Goal: Task Accomplishment & Management: Use online tool/utility

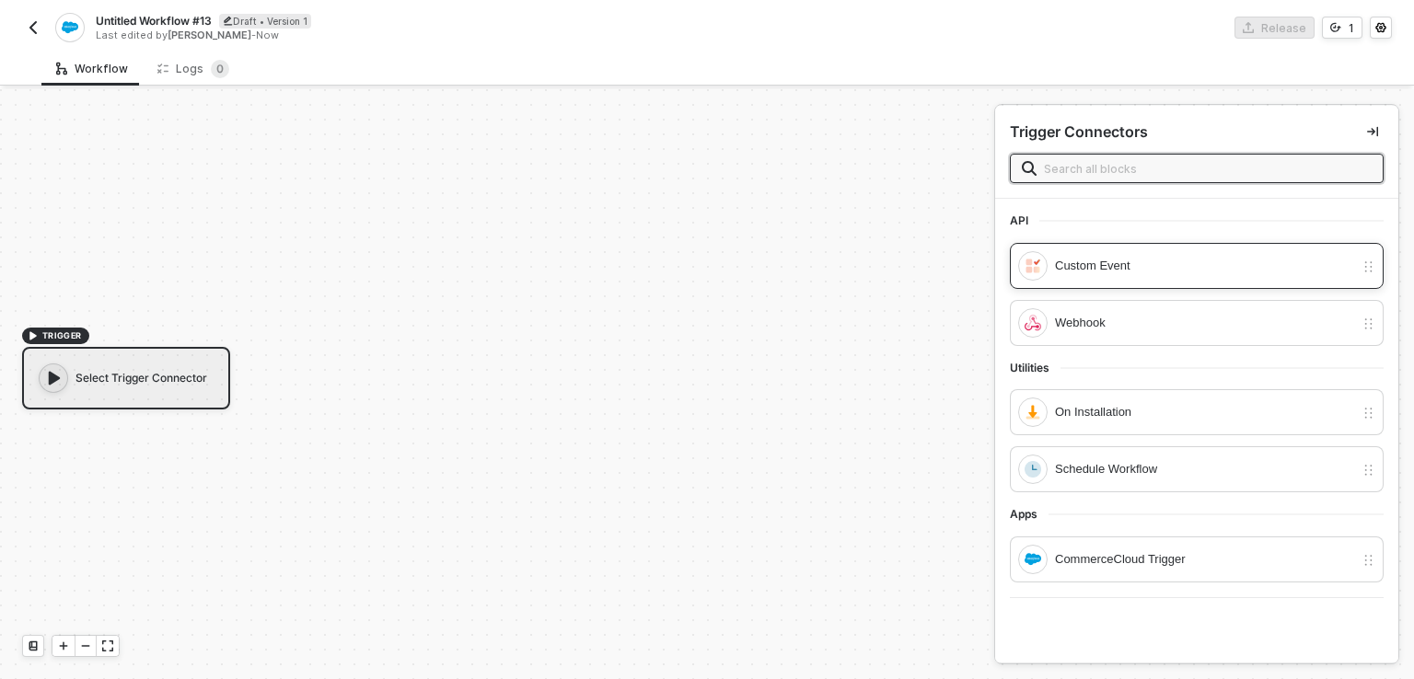
click at [1110, 267] on div "Custom Event" at bounding box center [1204, 266] width 299 height 20
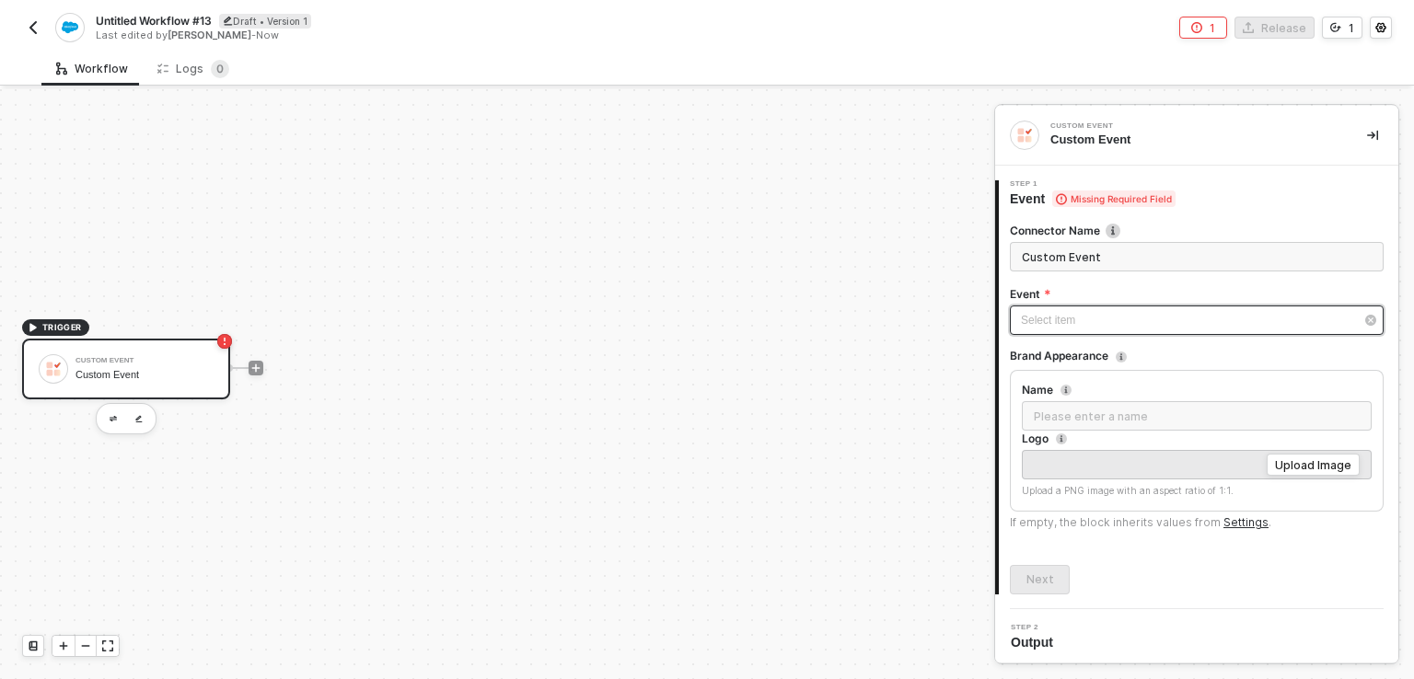
click at [1106, 333] on div "Select item ﻿" at bounding box center [1197, 320] width 374 height 29
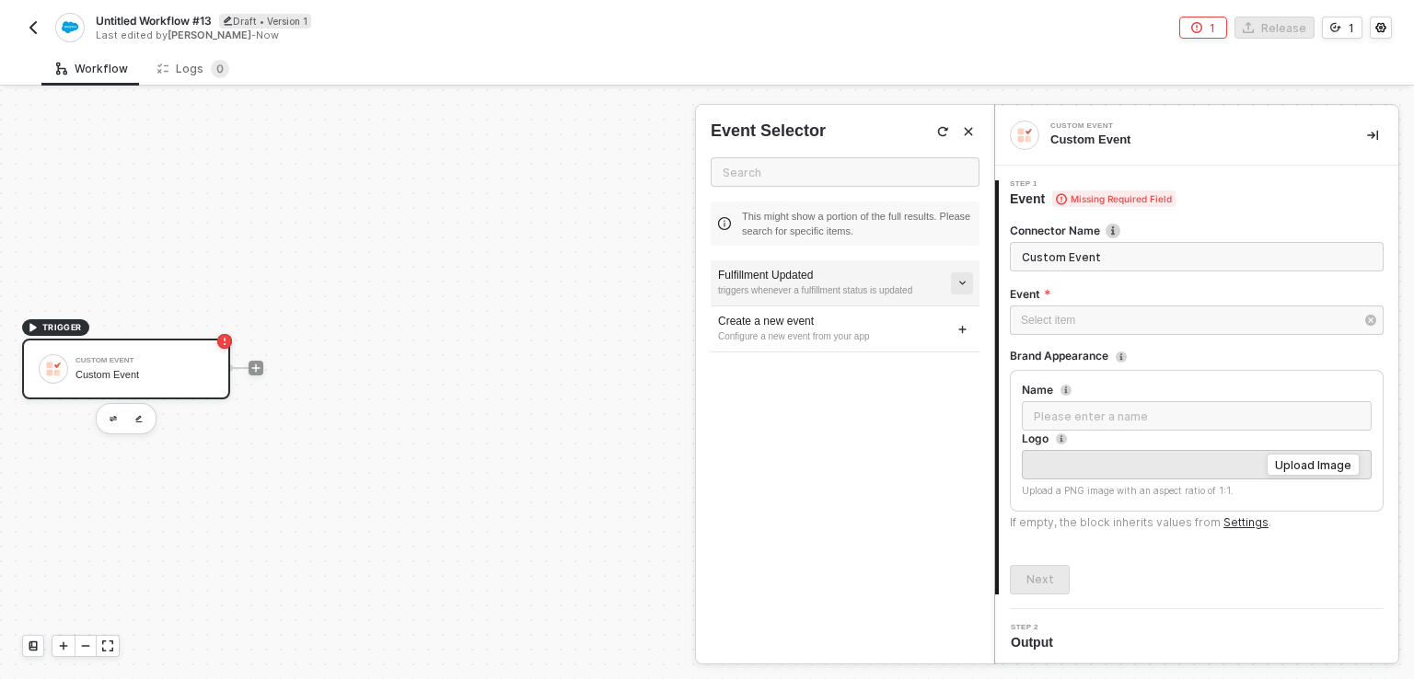
click at [957, 287] on icon "icon-arrow-down-small" at bounding box center [962, 283] width 10 height 10
click at [959, 281] on icon "icon-arrow-down-small" at bounding box center [962, 283] width 10 height 10
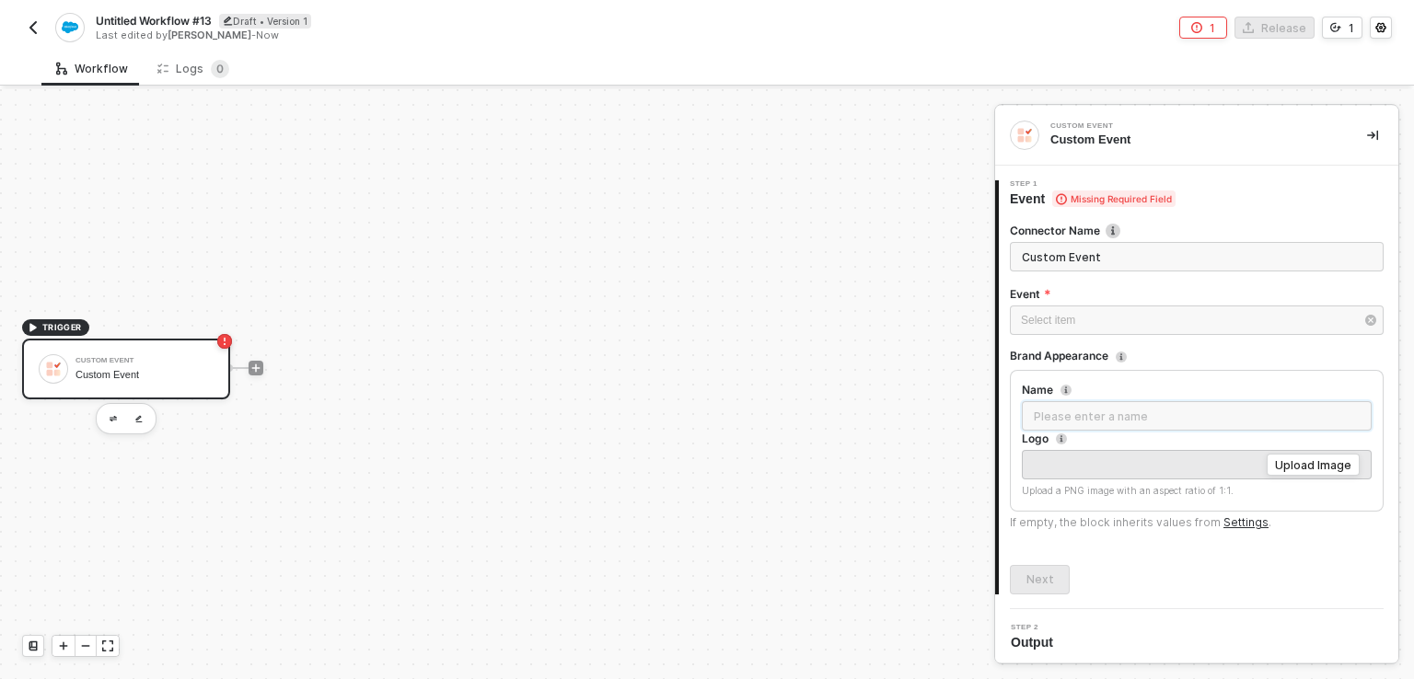
click at [1037, 416] on input "Name" at bounding box center [1197, 415] width 350 height 29
click at [1072, 314] on div "Select item ﻿" at bounding box center [1187, 317] width 333 height 17
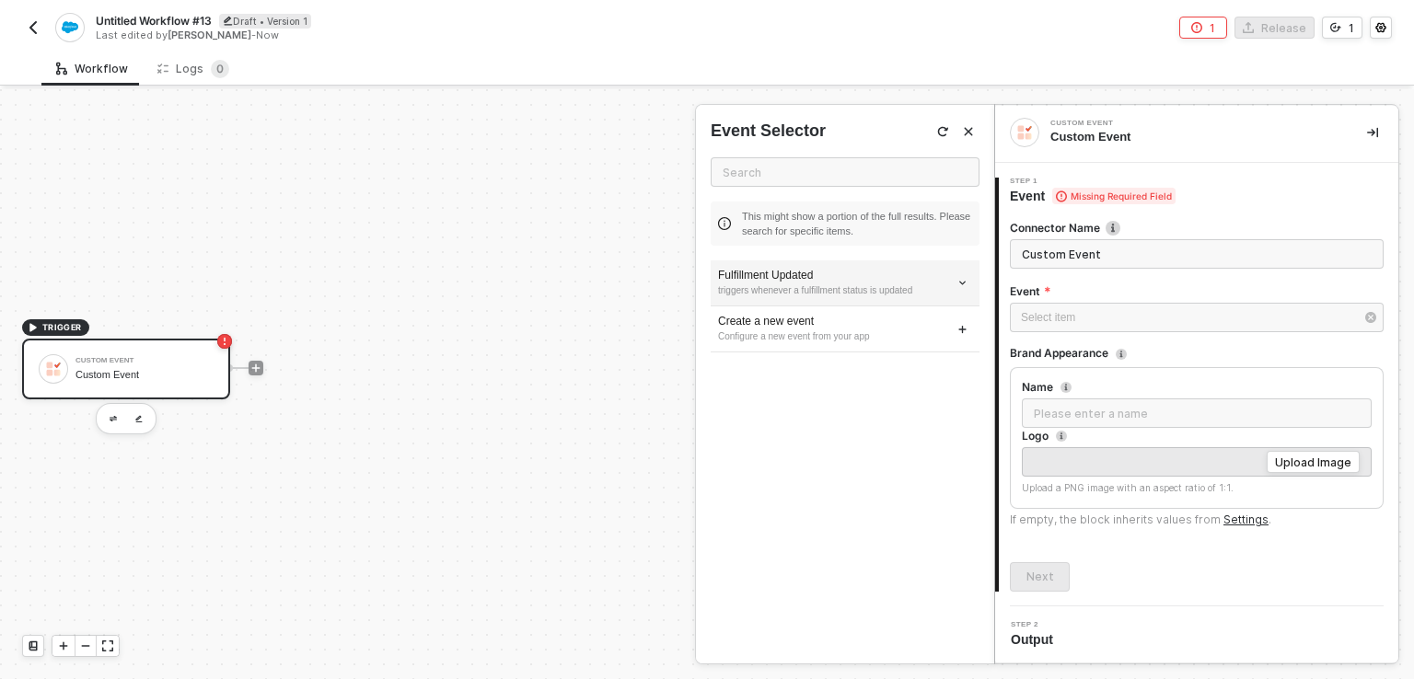
click at [817, 292] on div "triggers whenever a fulfillment status is updated" at bounding box center [845, 291] width 254 height 15
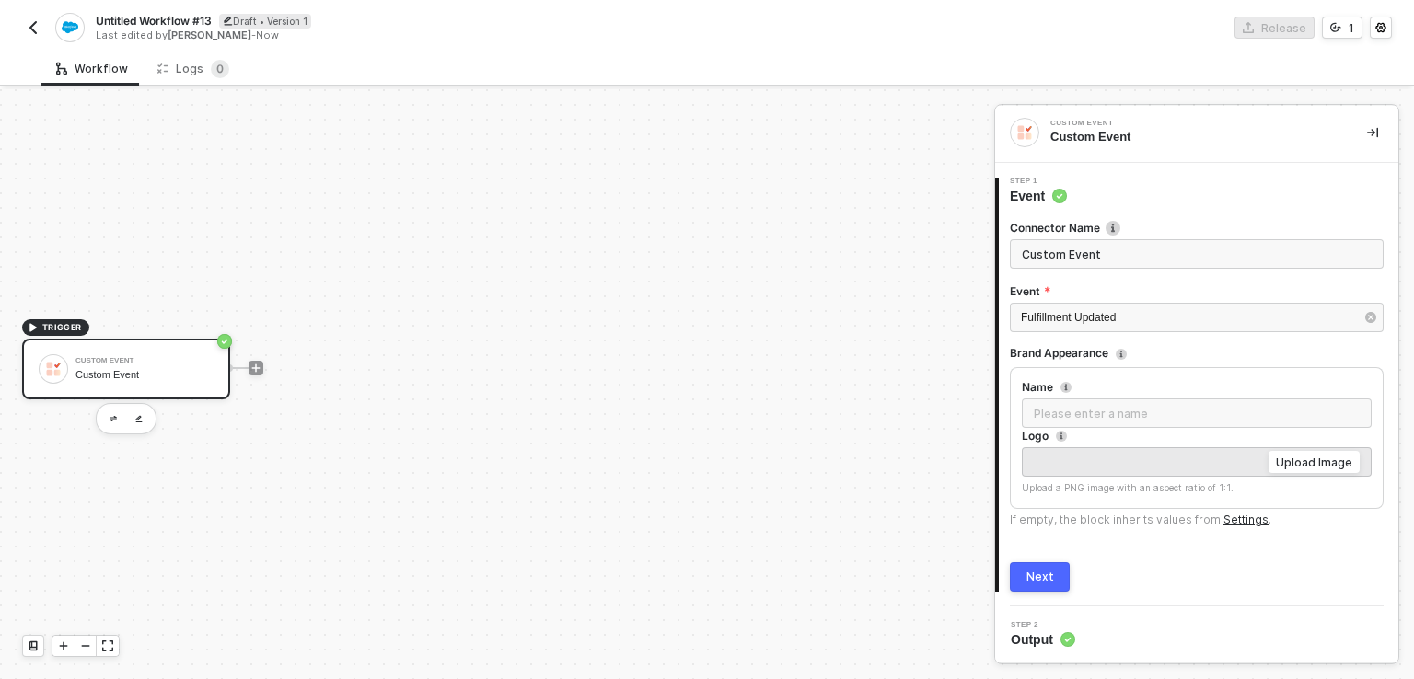
click at [1296, 462] on div "Upload Image" at bounding box center [1314, 463] width 76 height 16
click at [1041, 580] on div "Next" at bounding box center [1040, 577] width 28 height 15
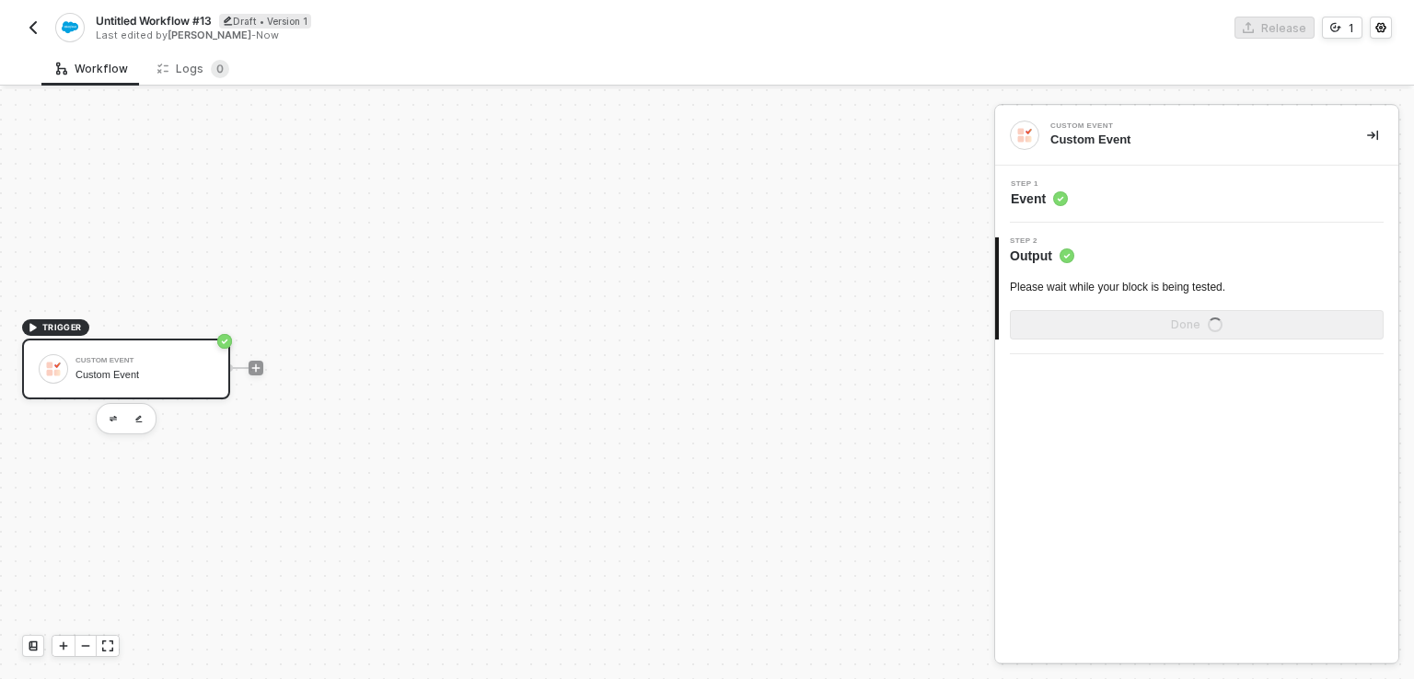
scroll to position [0, 0]
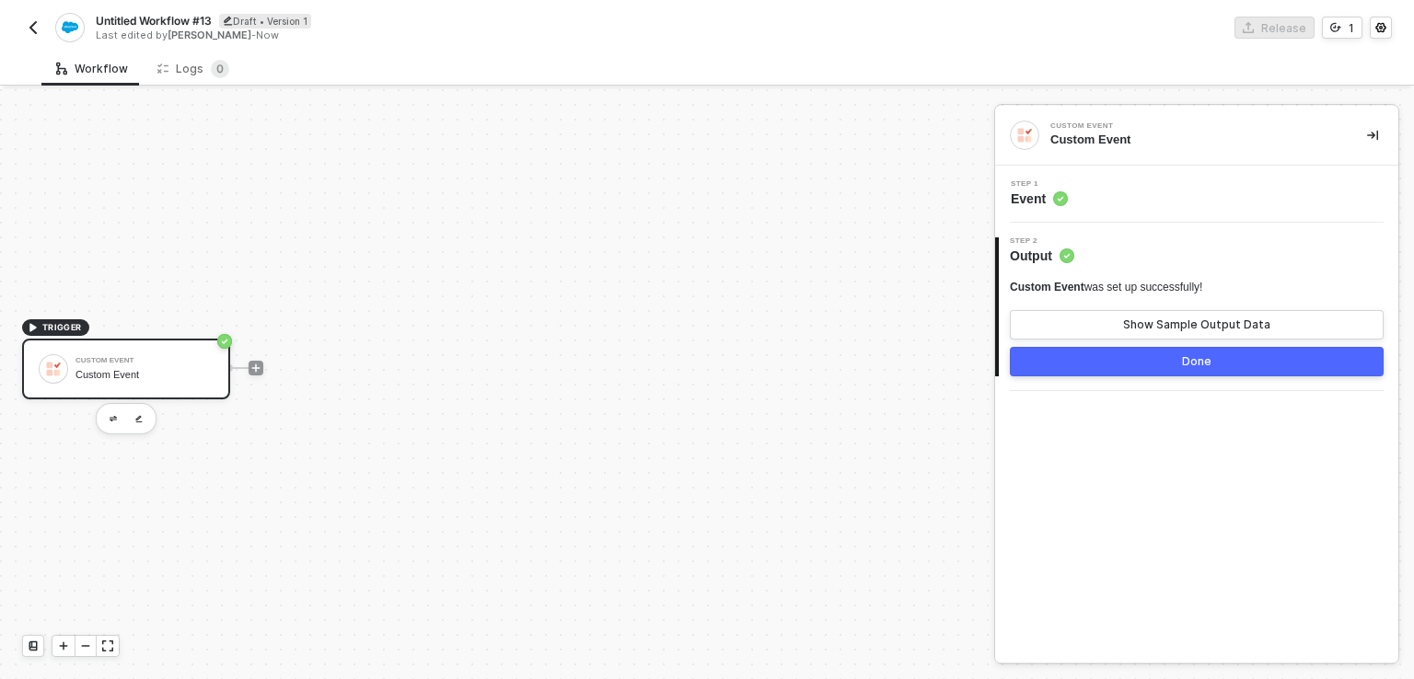
click at [1094, 252] on div "Step 2 Output" at bounding box center [1199, 252] width 400 height 28
click at [1091, 290] on div "Custom Event was set up successfully!" at bounding box center [1106, 288] width 192 height 16
click at [1110, 331] on button "Show Sample Output Data" at bounding box center [1197, 324] width 374 height 29
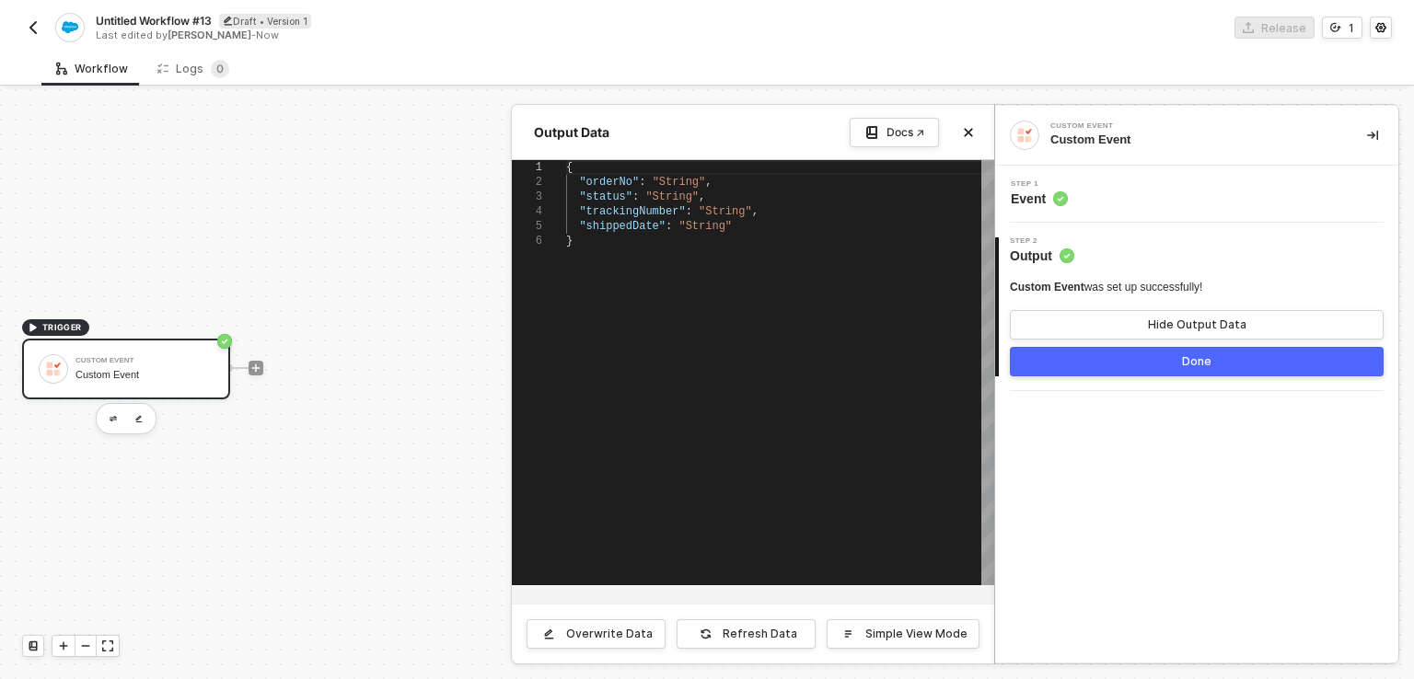
scroll to position [0, 5]
click at [709, 235] on div "}" at bounding box center [780, 241] width 428 height 15
click at [648, 168] on div "{" at bounding box center [780, 167] width 428 height 15
click at [667, 181] on span ""String"" at bounding box center [679, 182] width 53 height 13
click at [612, 622] on button "Overwrite Data" at bounding box center [596, 634] width 139 height 29
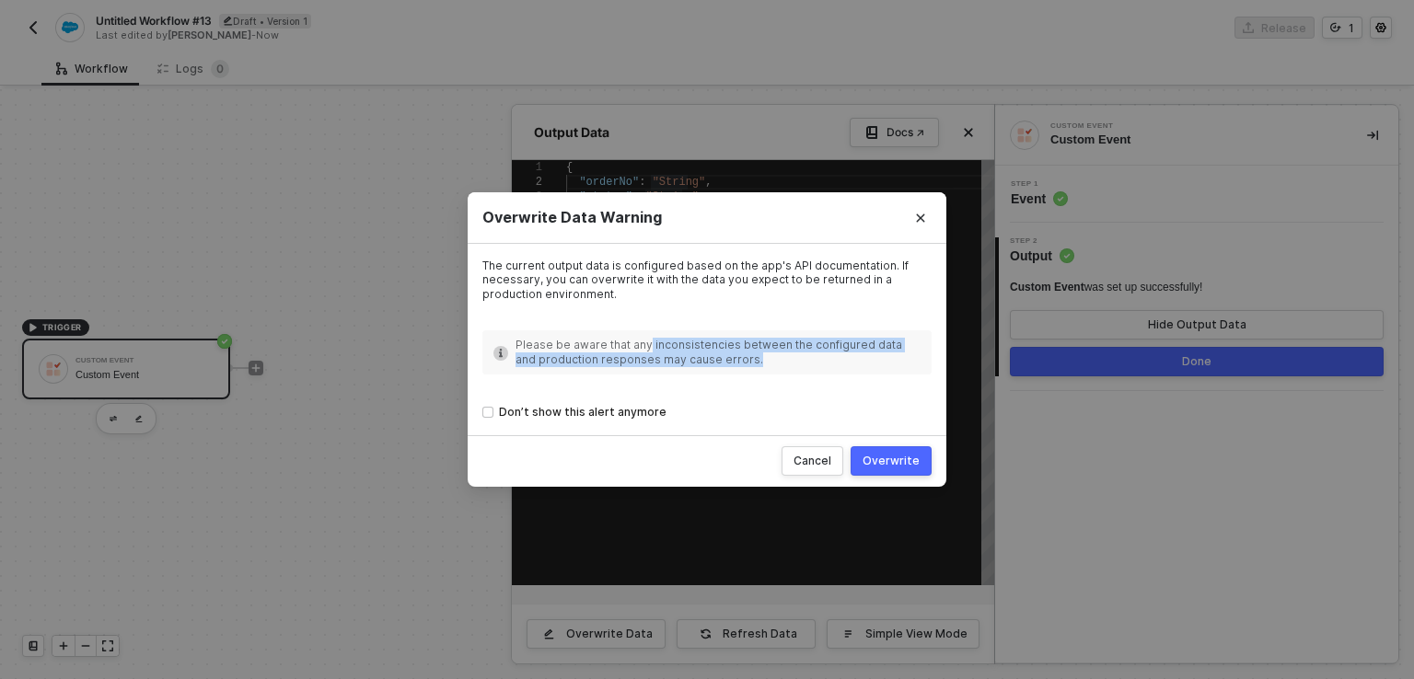
click at [788, 377] on div "The current output data is configured based on the app's API documentation. If …" at bounding box center [706, 340] width 449 height 163
click at [913, 443] on div "Cancel Overwrite" at bounding box center [707, 461] width 479 height 52
click at [902, 448] on button "Overwrite" at bounding box center [891, 460] width 81 height 29
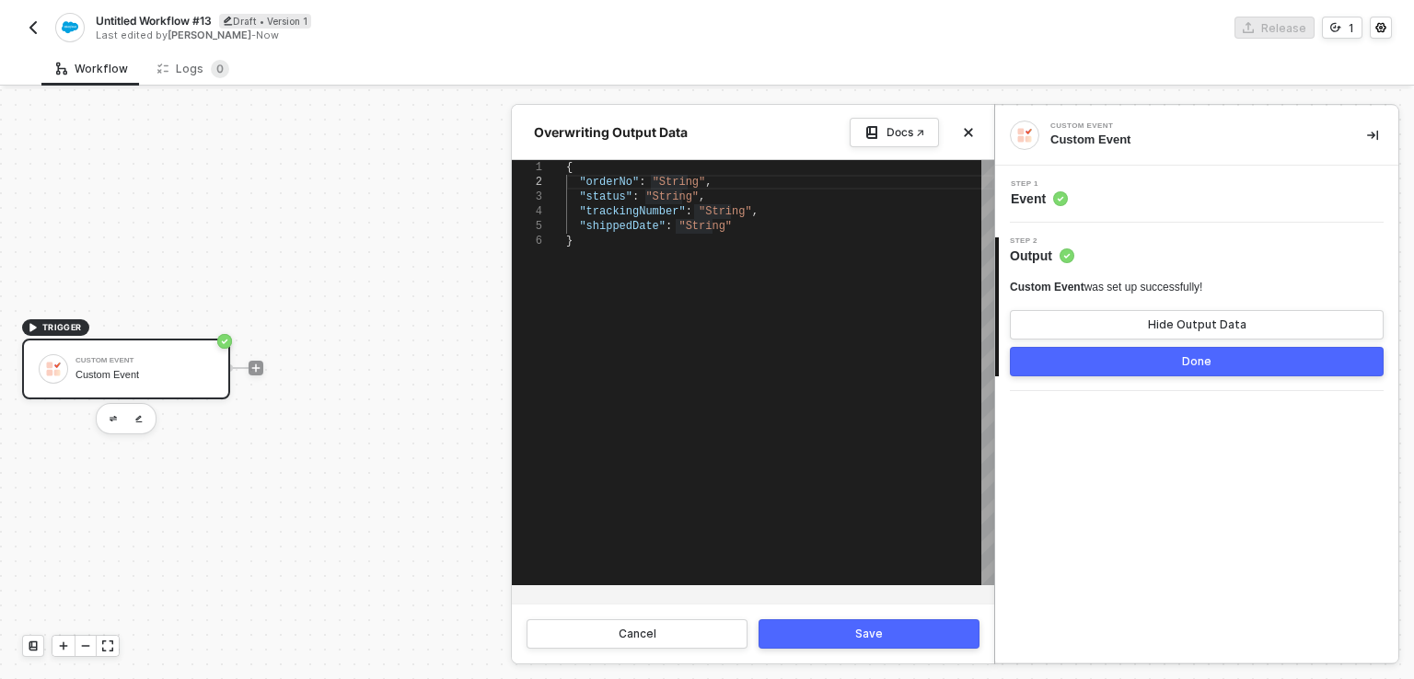
drag, startPoint x: 685, startPoint y: 224, endPoint x: 748, endPoint y: 224, distance: 63.5
click at [875, 628] on div "Save" at bounding box center [869, 634] width 28 height 15
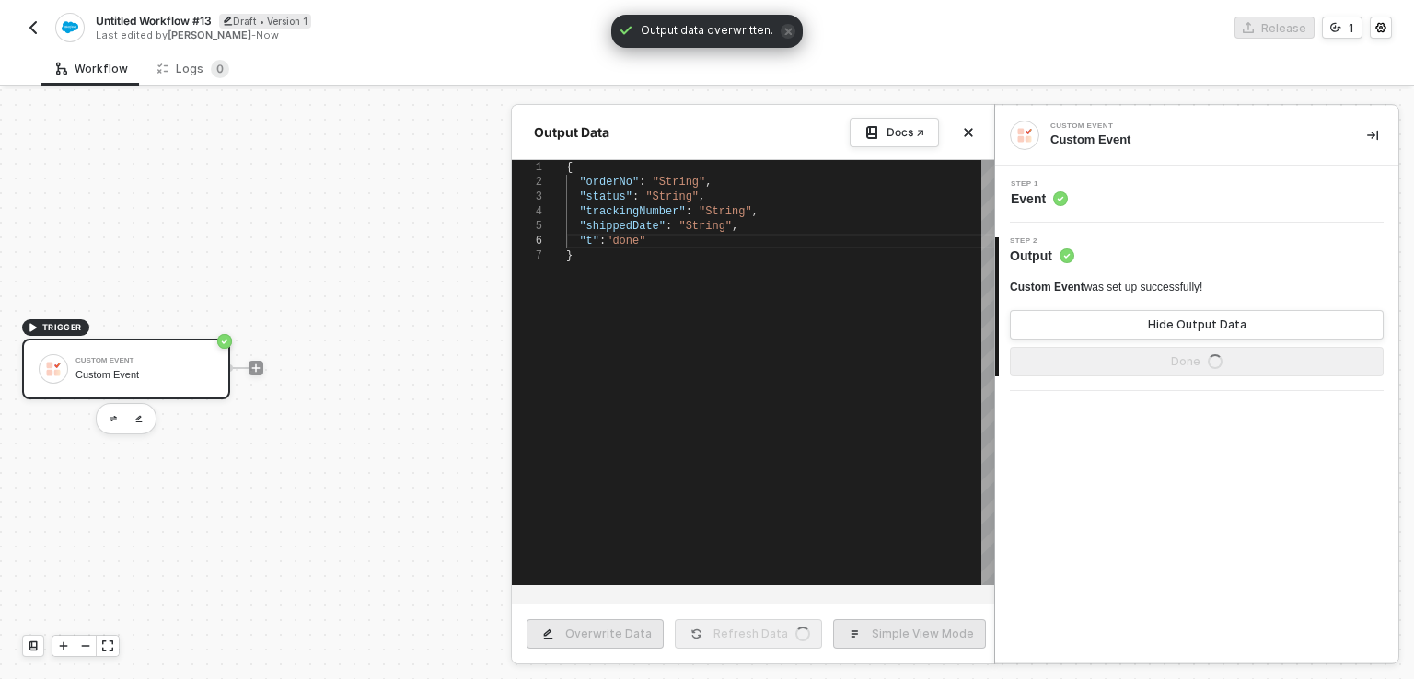
type textarea "{ "orderNo": "String", "status": "String", "trackingNumber": "String", "shipped…"
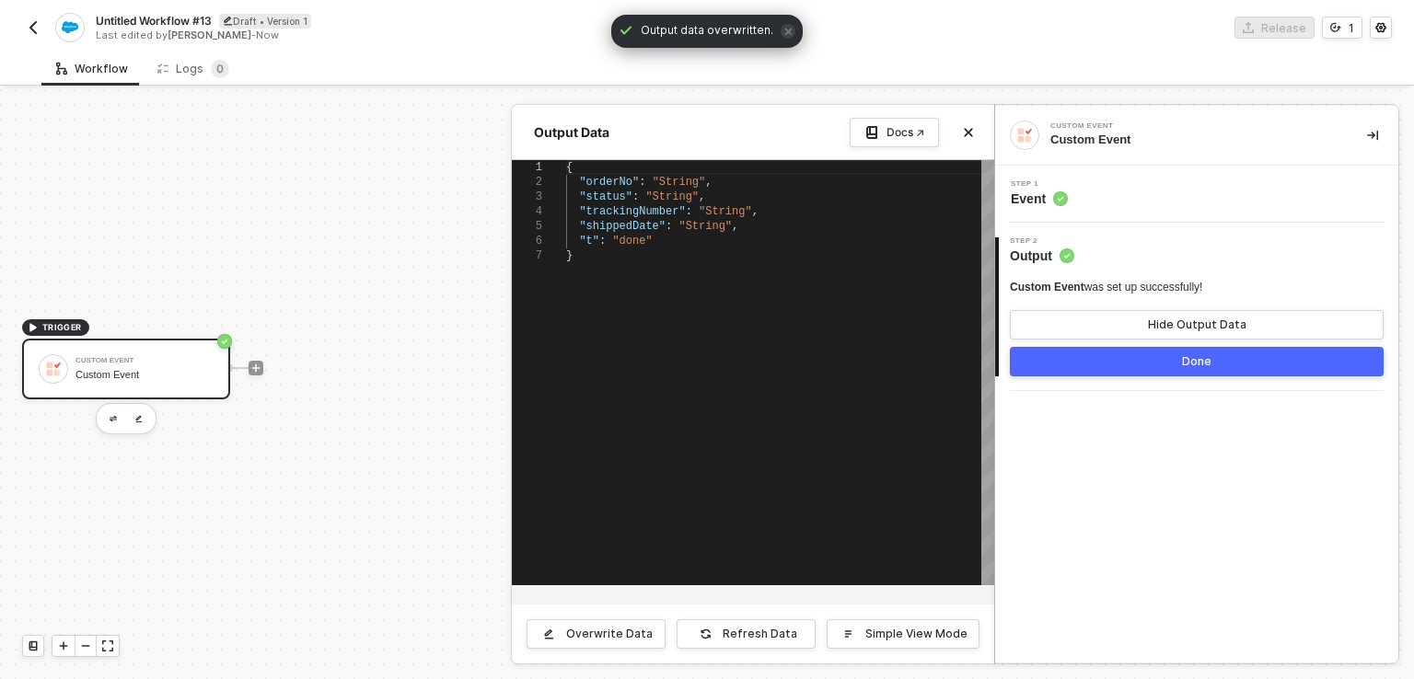
click at [1155, 362] on button "Done" at bounding box center [1197, 361] width 374 height 29
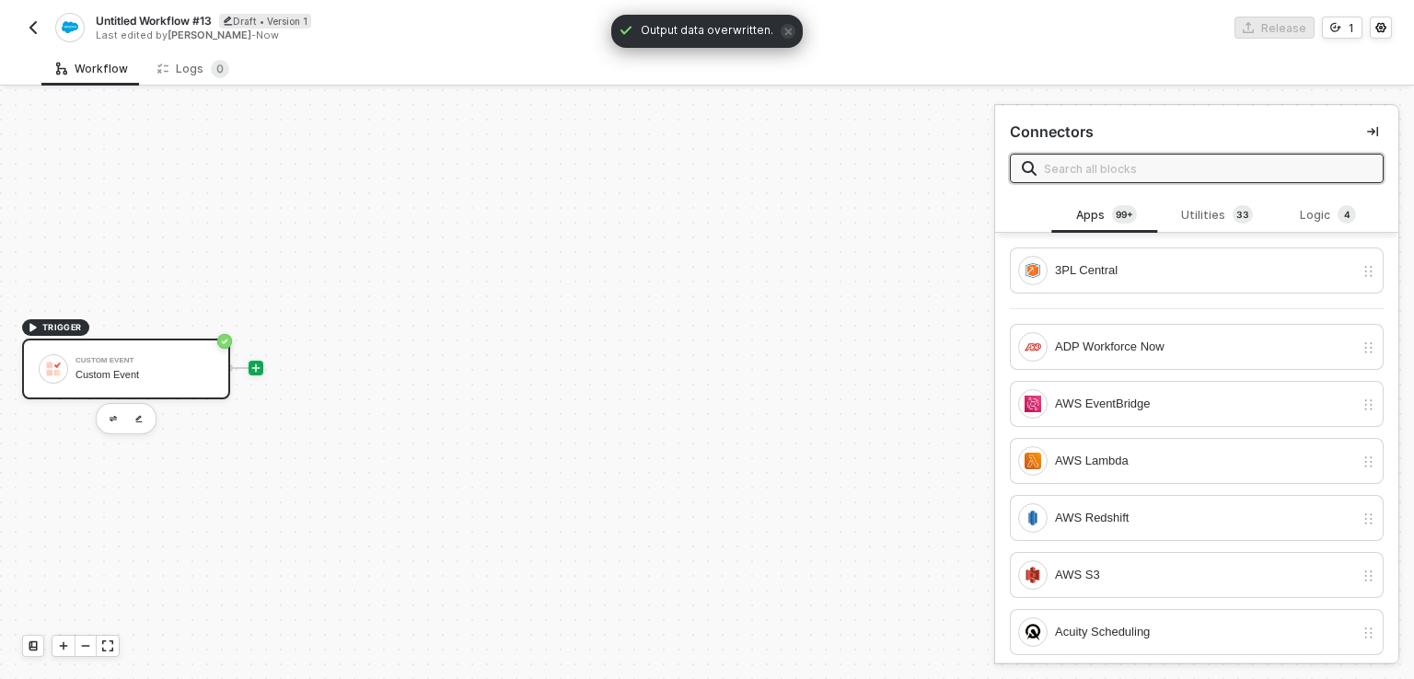
click at [138, 361] on div "Custom Event" at bounding box center [144, 360] width 138 height 7
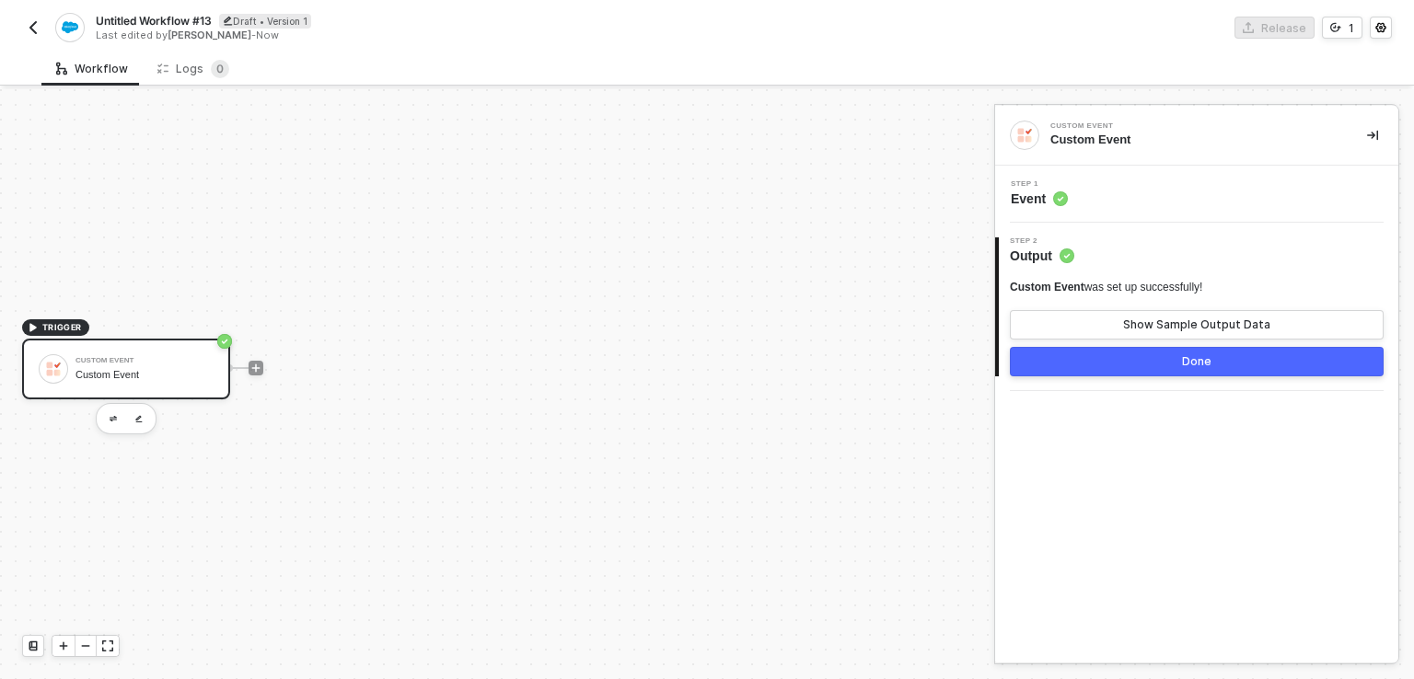
click at [1197, 362] on div "Done" at bounding box center [1196, 361] width 29 height 15
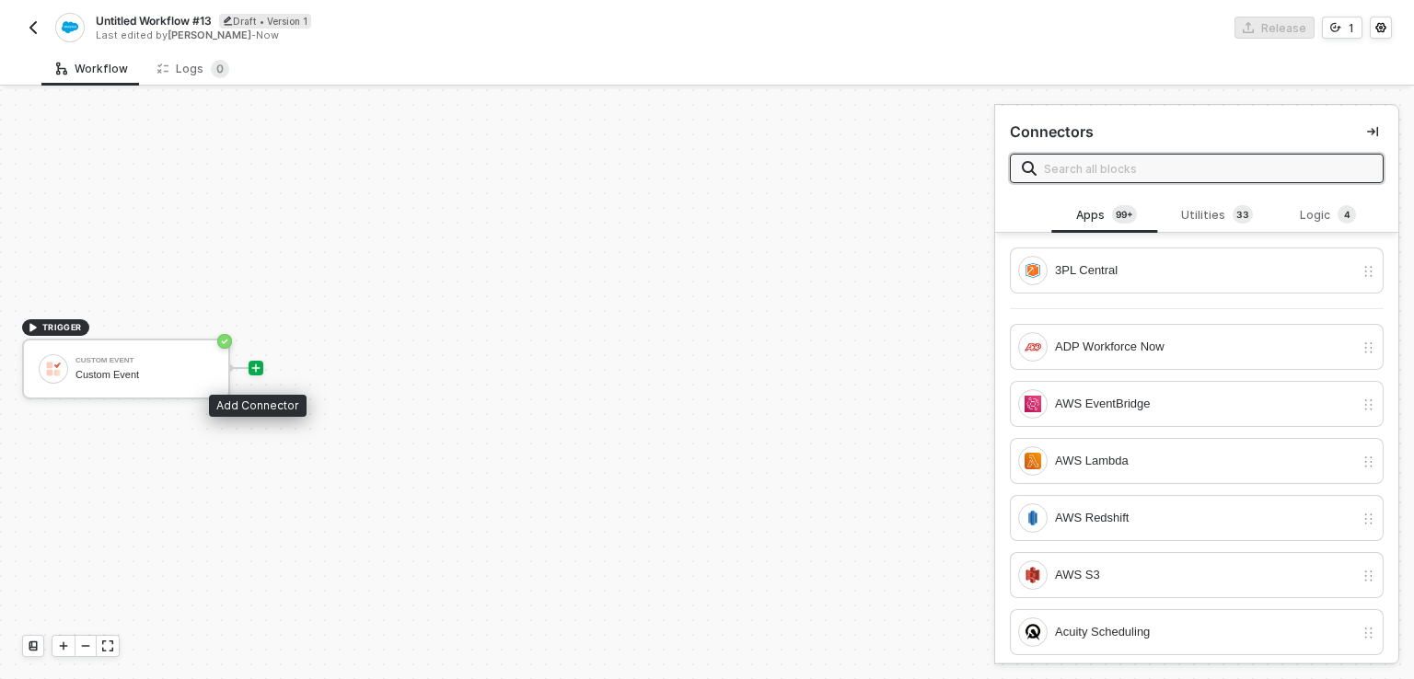
click at [256, 365] on icon "icon-play" at bounding box center [255, 368] width 11 height 11
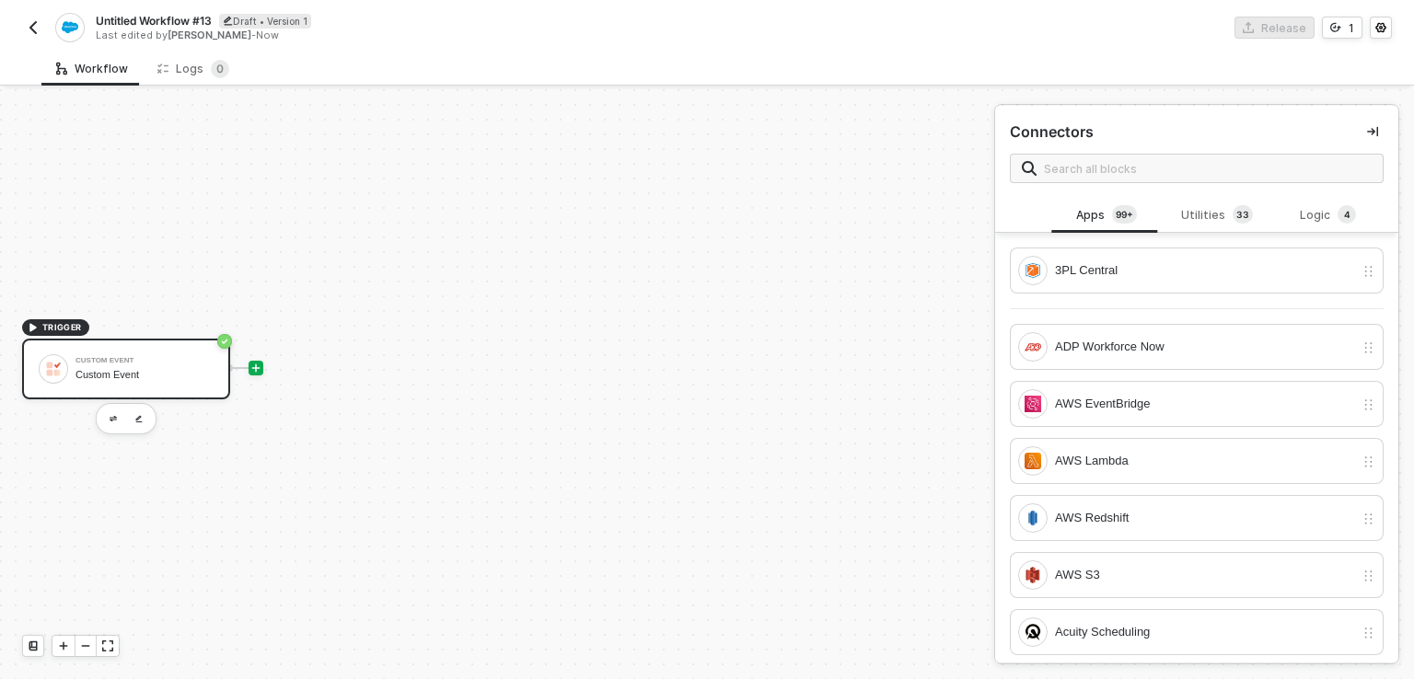
click at [107, 370] on div "Custom Event" at bounding box center [144, 375] width 138 height 12
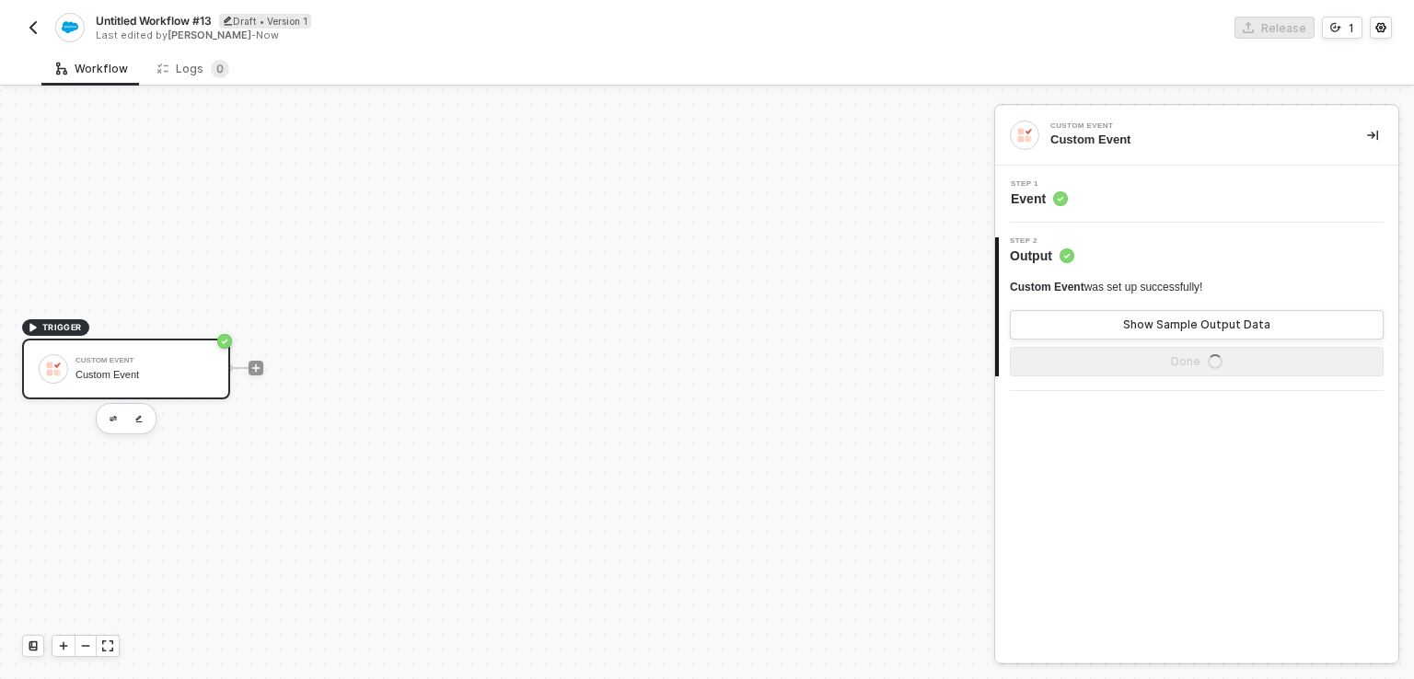
click at [1015, 200] on span "Event" at bounding box center [1039, 199] width 57 height 18
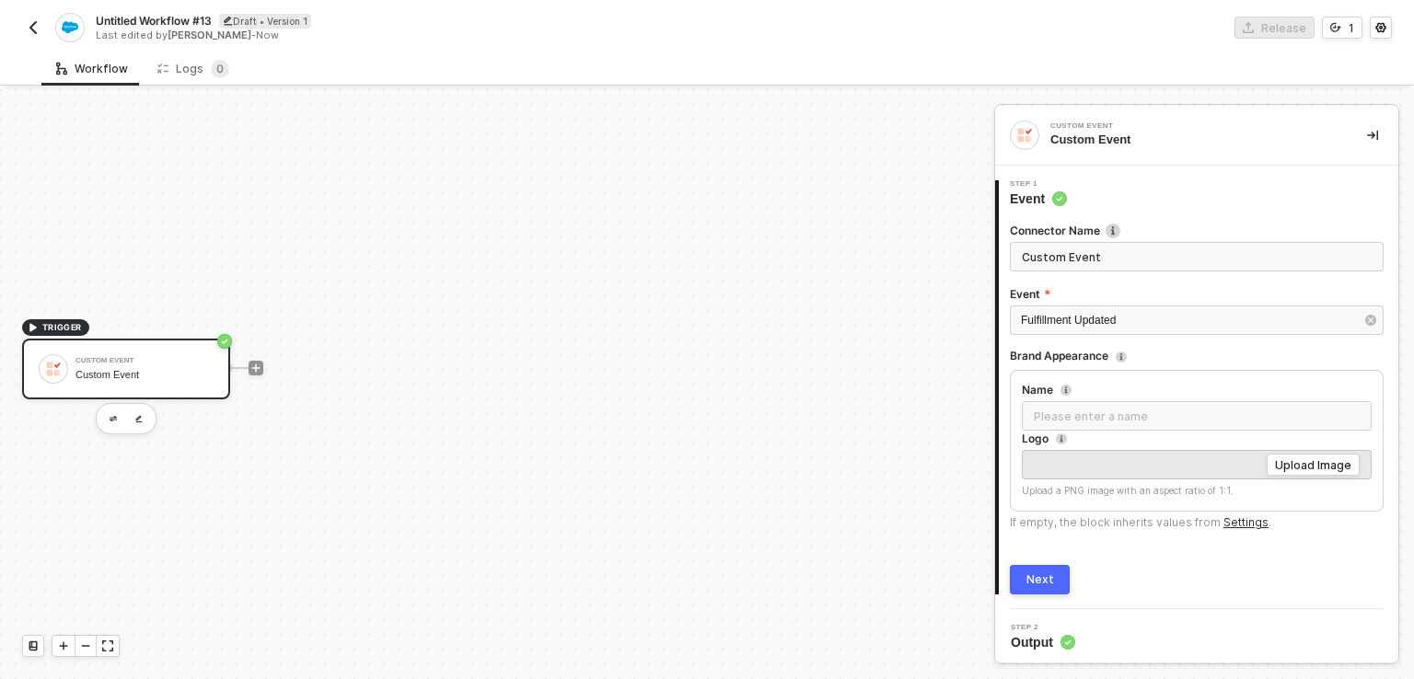
scroll to position [3, 0]
click at [1109, 611] on div "2 Step 2 Output" at bounding box center [1196, 635] width 403 height 57
click at [1104, 632] on div "Step 2 Output" at bounding box center [1199, 635] width 399 height 28
click at [1063, 646] on span "Output" at bounding box center [1043, 640] width 64 height 18
click at [254, 369] on icon "icon-play" at bounding box center [255, 368] width 11 height 11
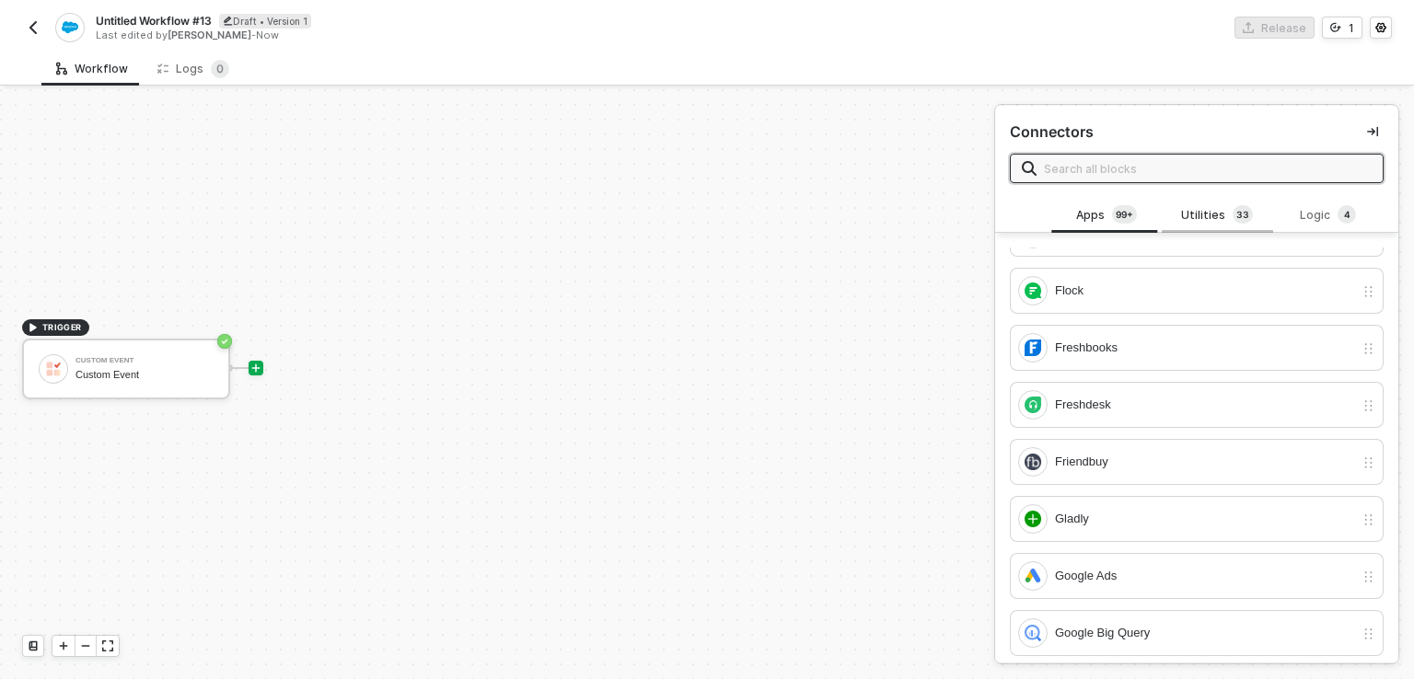
scroll to position [2544, 0]
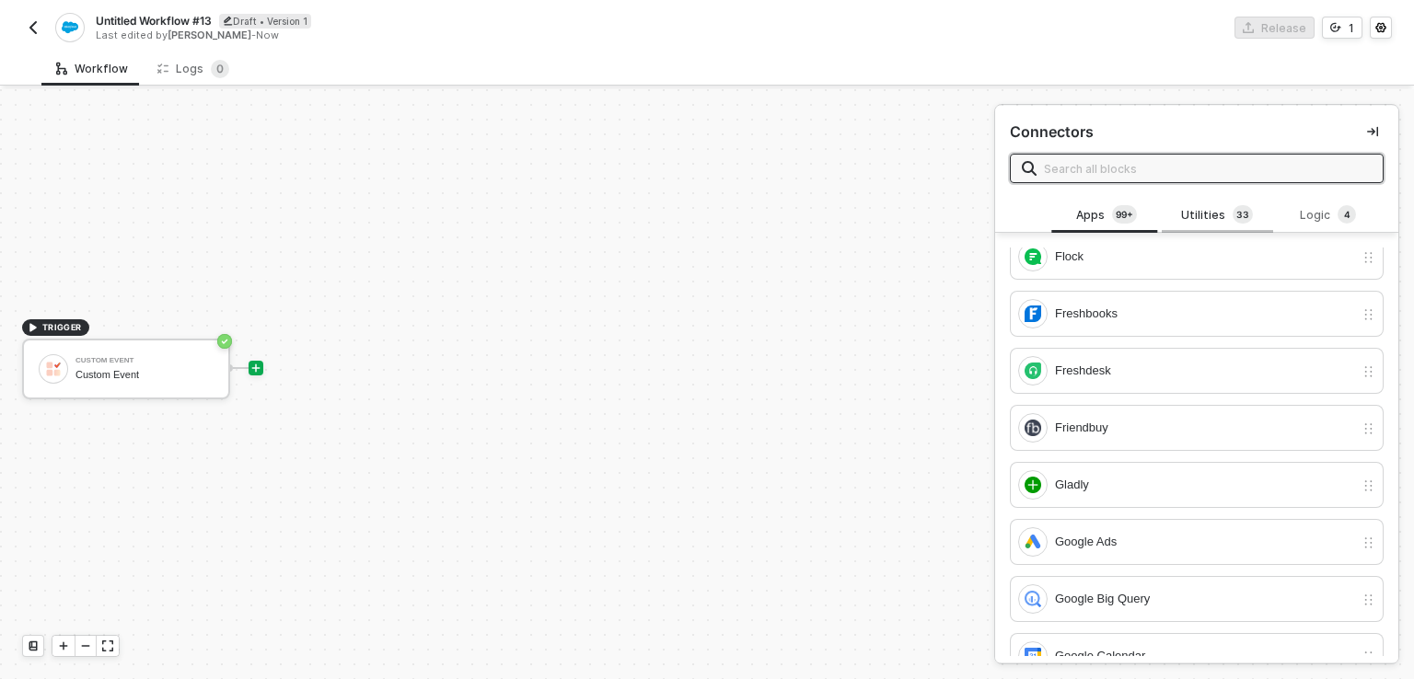
click at [1194, 221] on div "Utilities 3 3" at bounding box center [1216, 215] width 81 height 20
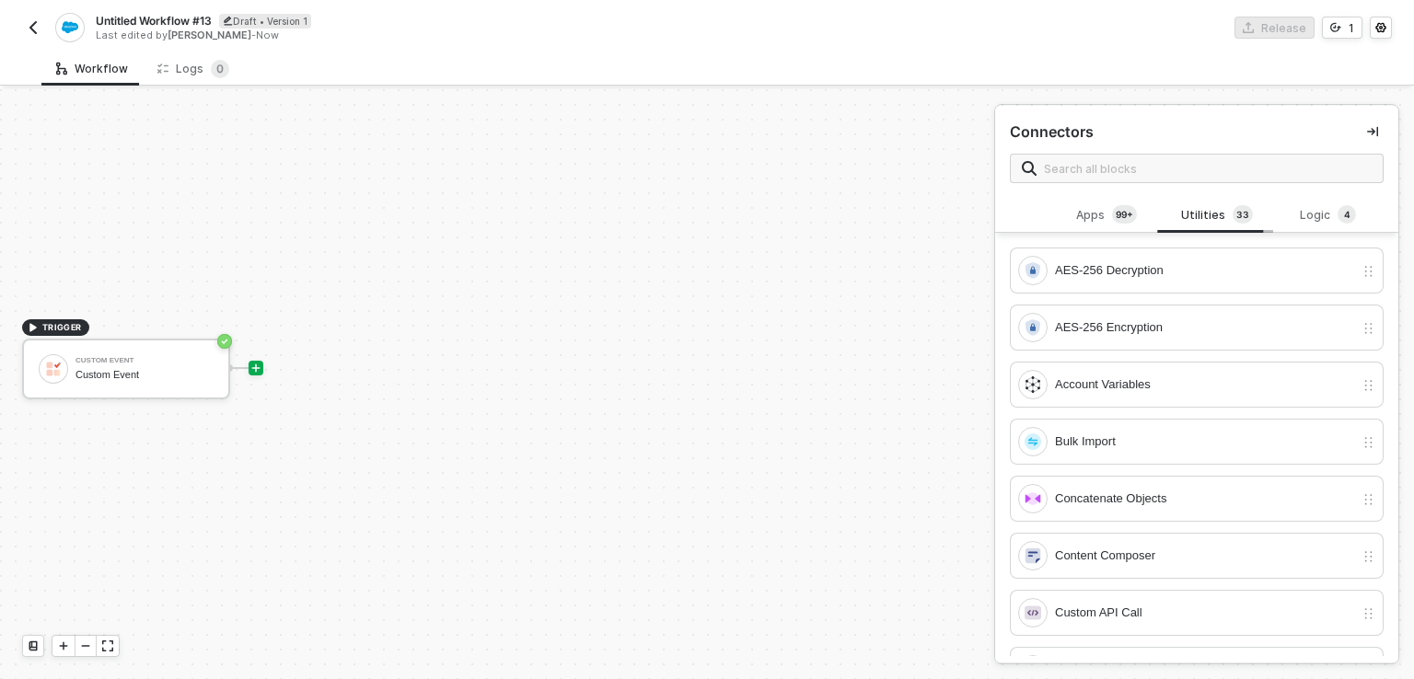
scroll to position [0, 0]
click at [1088, 218] on div "Apps 99+" at bounding box center [1106, 215] width 81 height 20
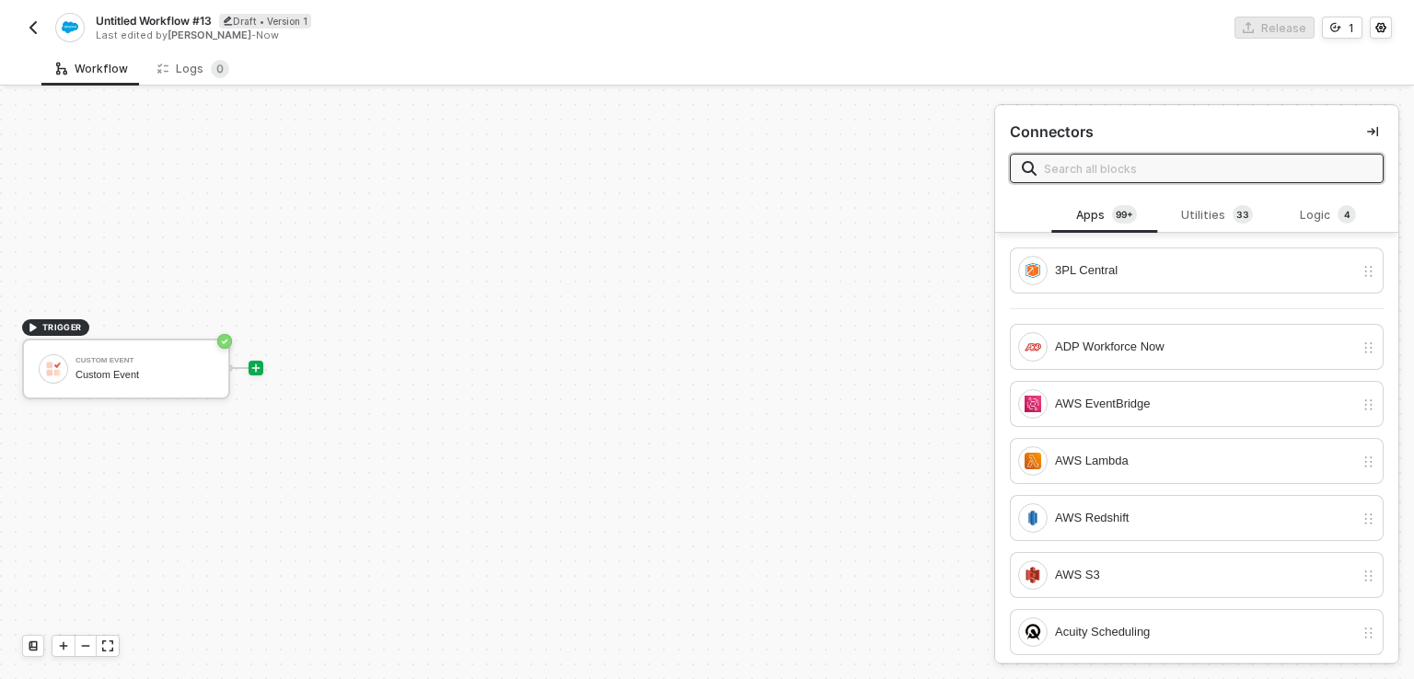
click at [1105, 163] on input "text" at bounding box center [1208, 168] width 328 height 20
click at [1300, 211] on div "Logic 4" at bounding box center [1328, 215] width 81 height 20
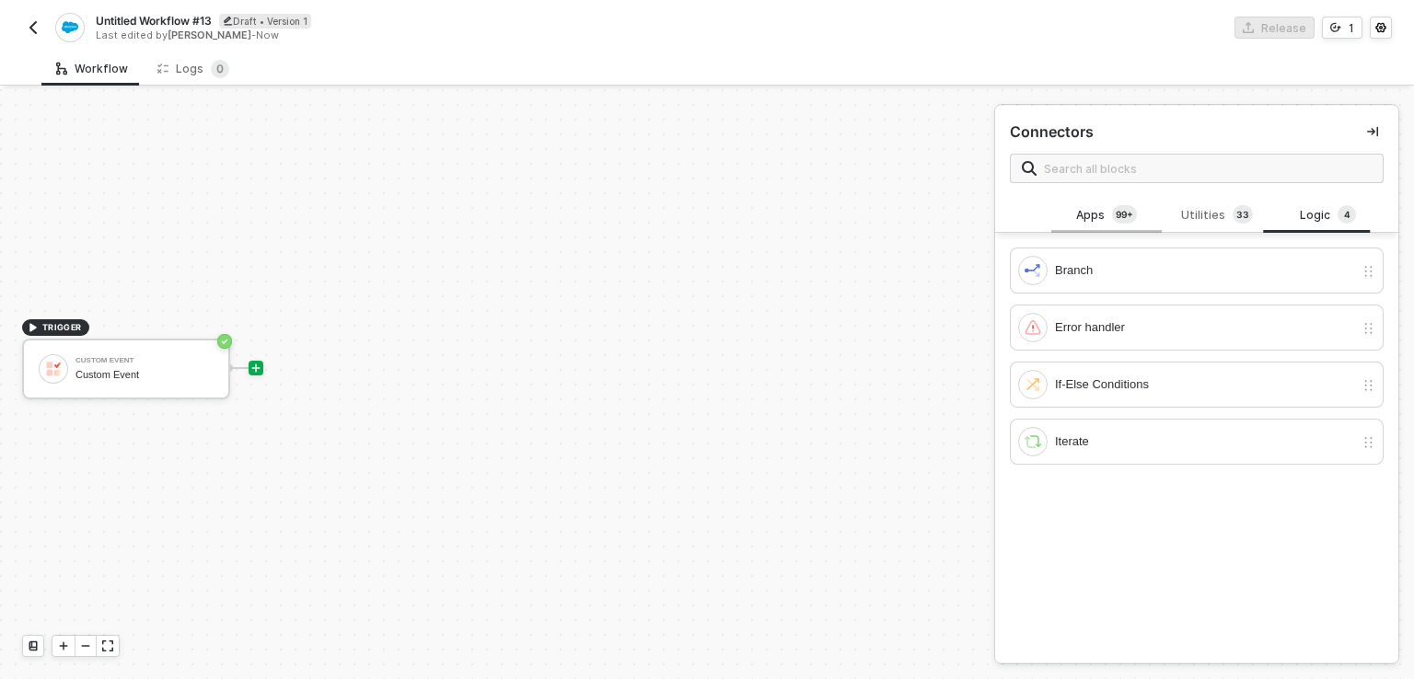
click at [1087, 204] on div "Apps 99+" at bounding box center [1106, 215] width 110 height 35
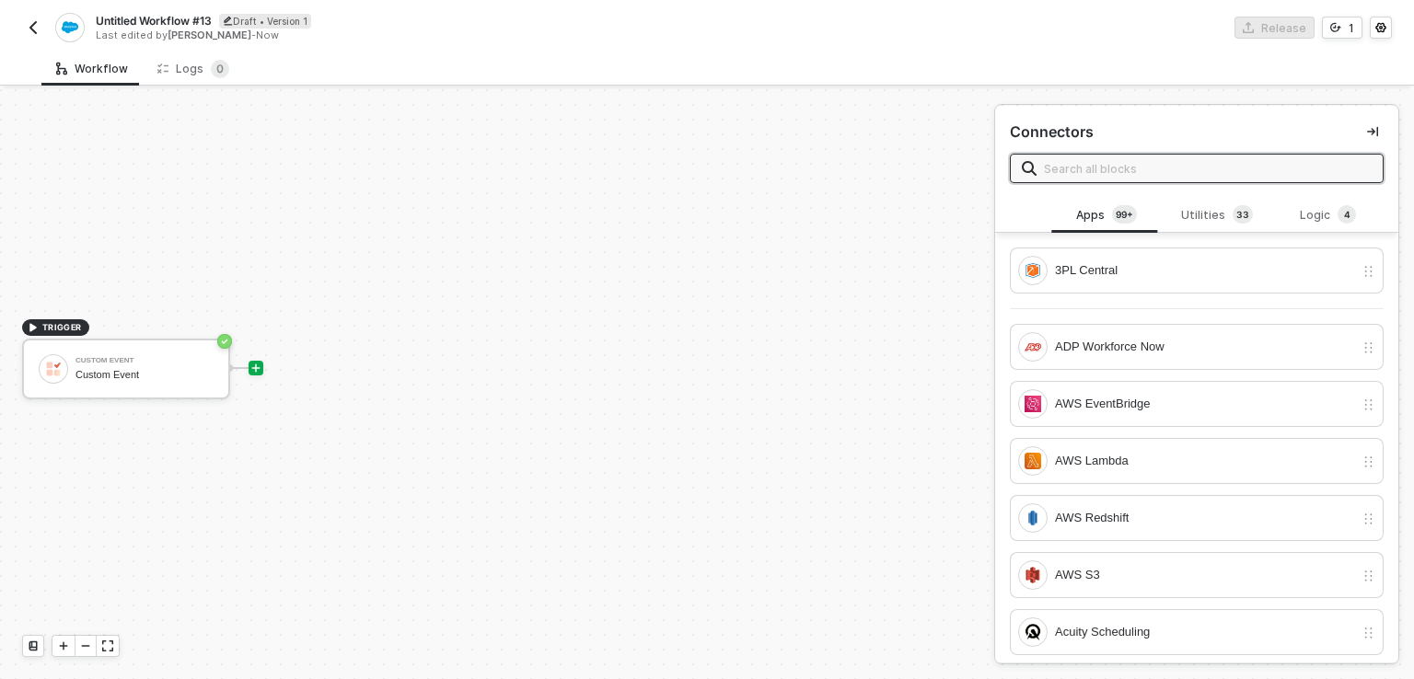
click at [1061, 161] on input "text" at bounding box center [1208, 168] width 328 height 20
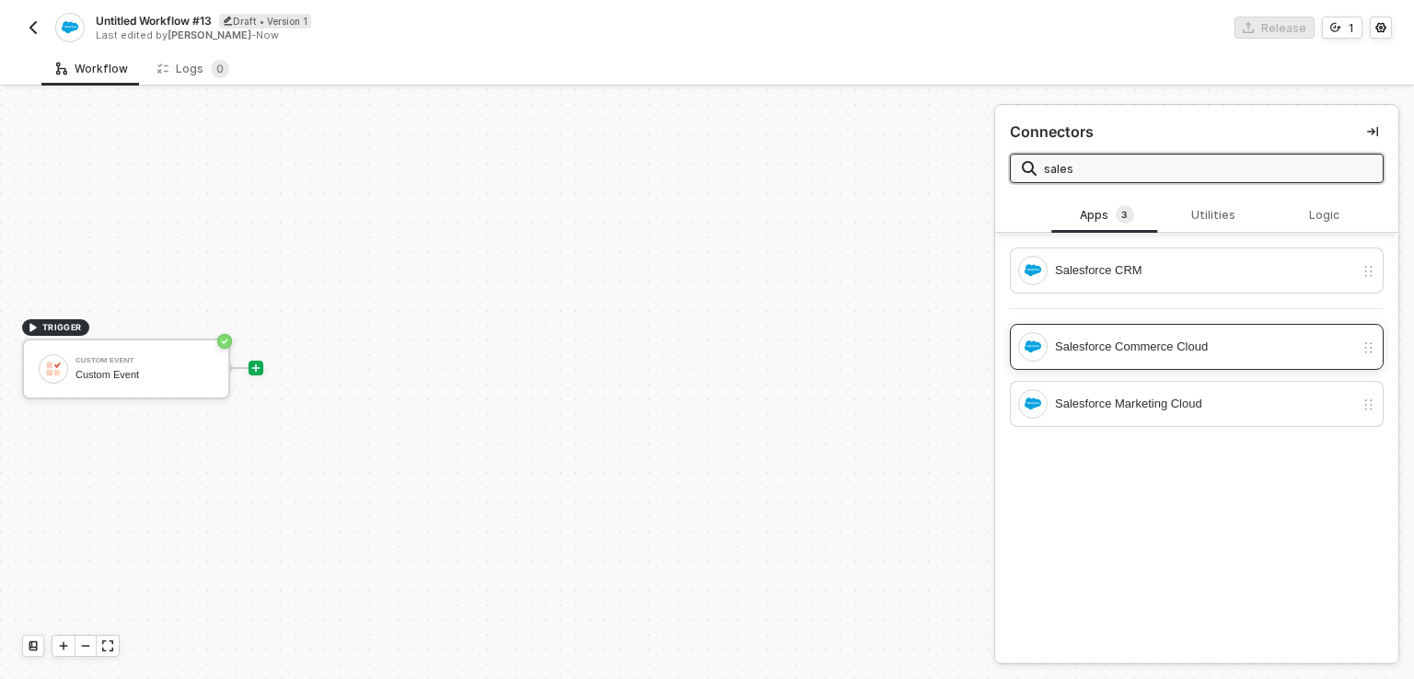
type input "sales"
click at [1154, 343] on div "Salesforce Commerce Cloud" at bounding box center [1204, 347] width 299 height 20
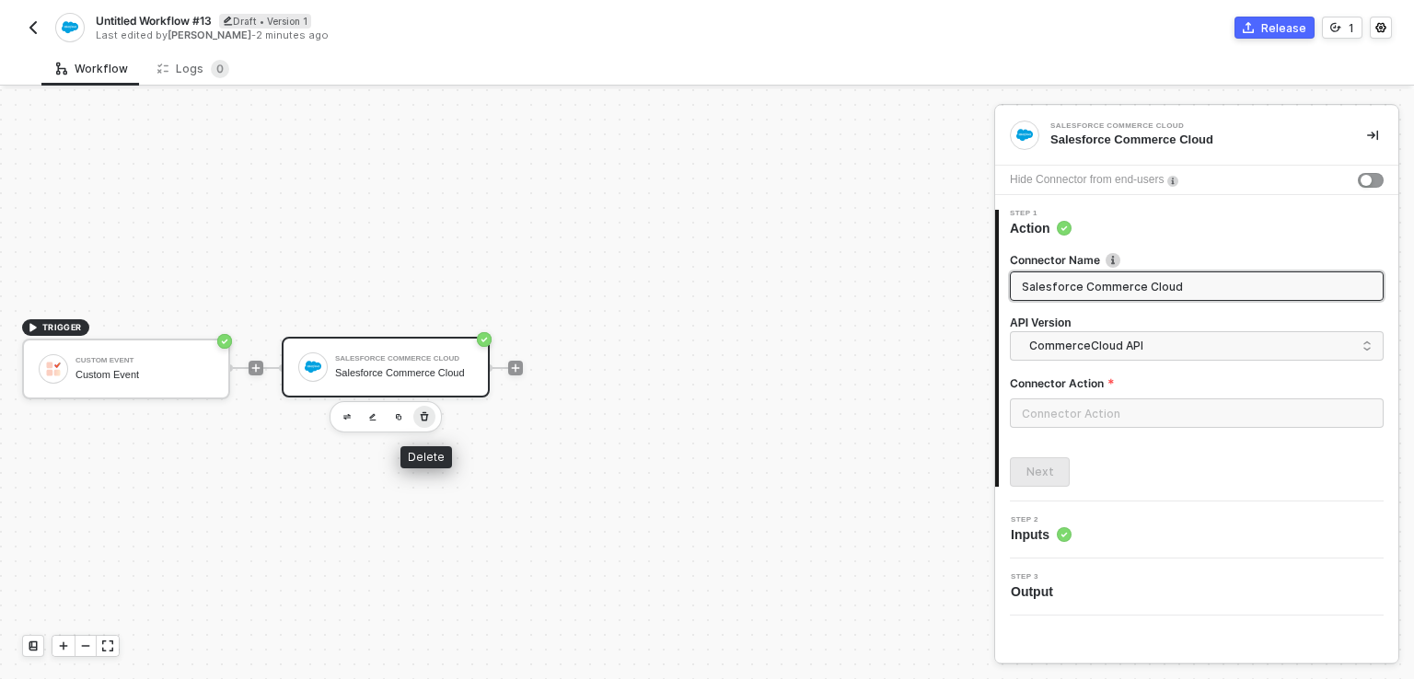
click at [419, 420] on icon "button" at bounding box center [424, 417] width 11 height 15
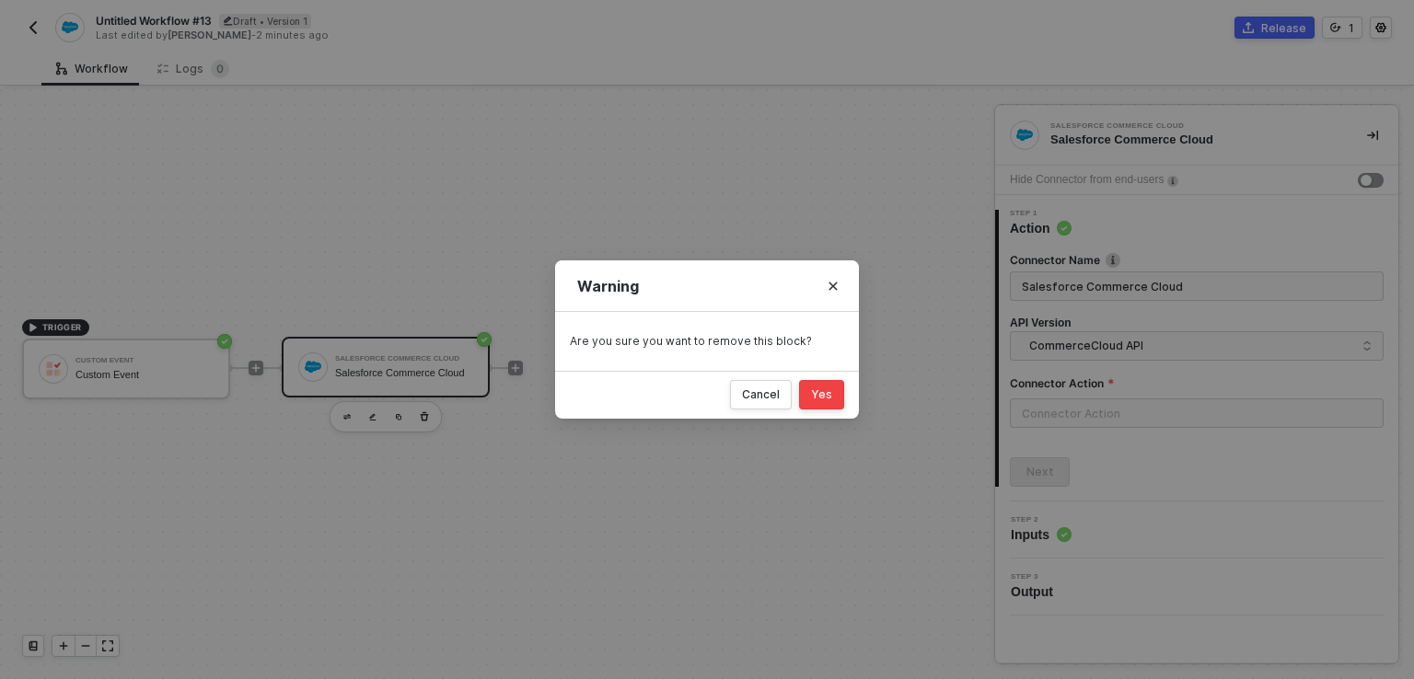
click at [829, 388] on div "Yes" at bounding box center [821, 395] width 21 height 15
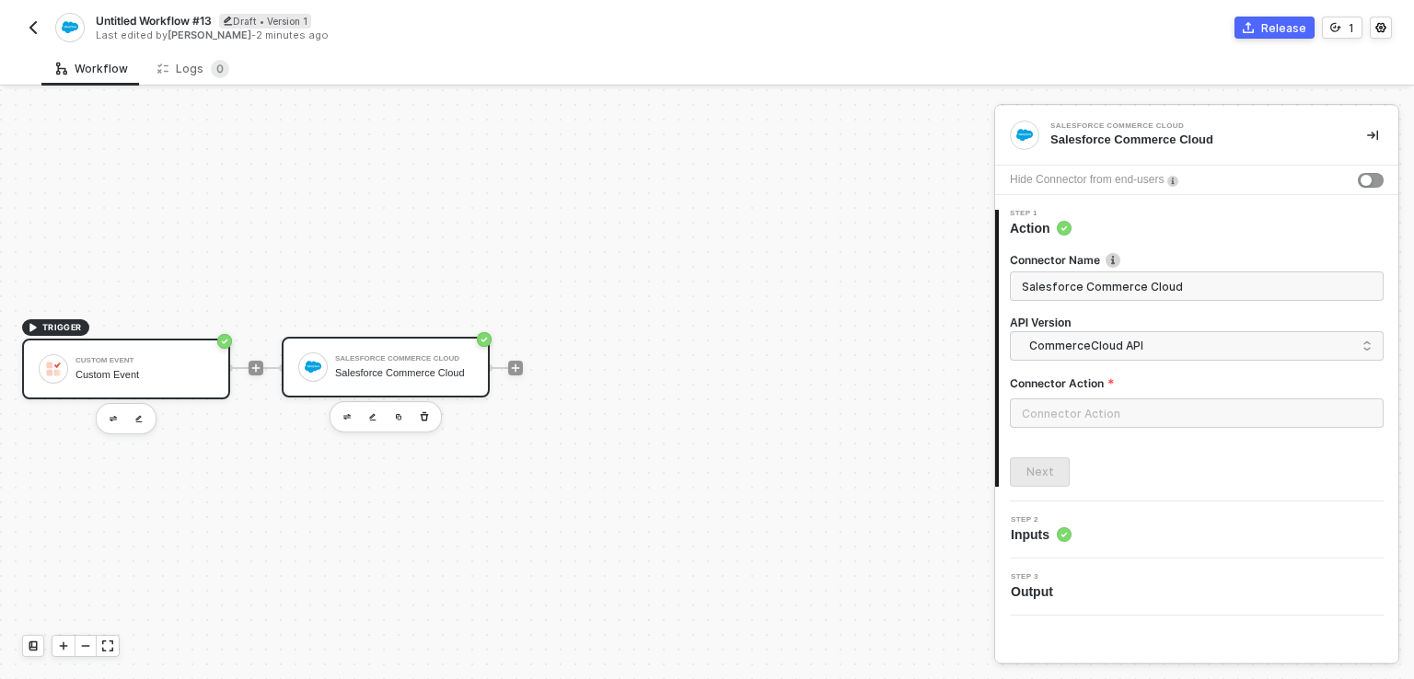
click at [168, 372] on div "Custom Event" at bounding box center [144, 375] width 138 height 12
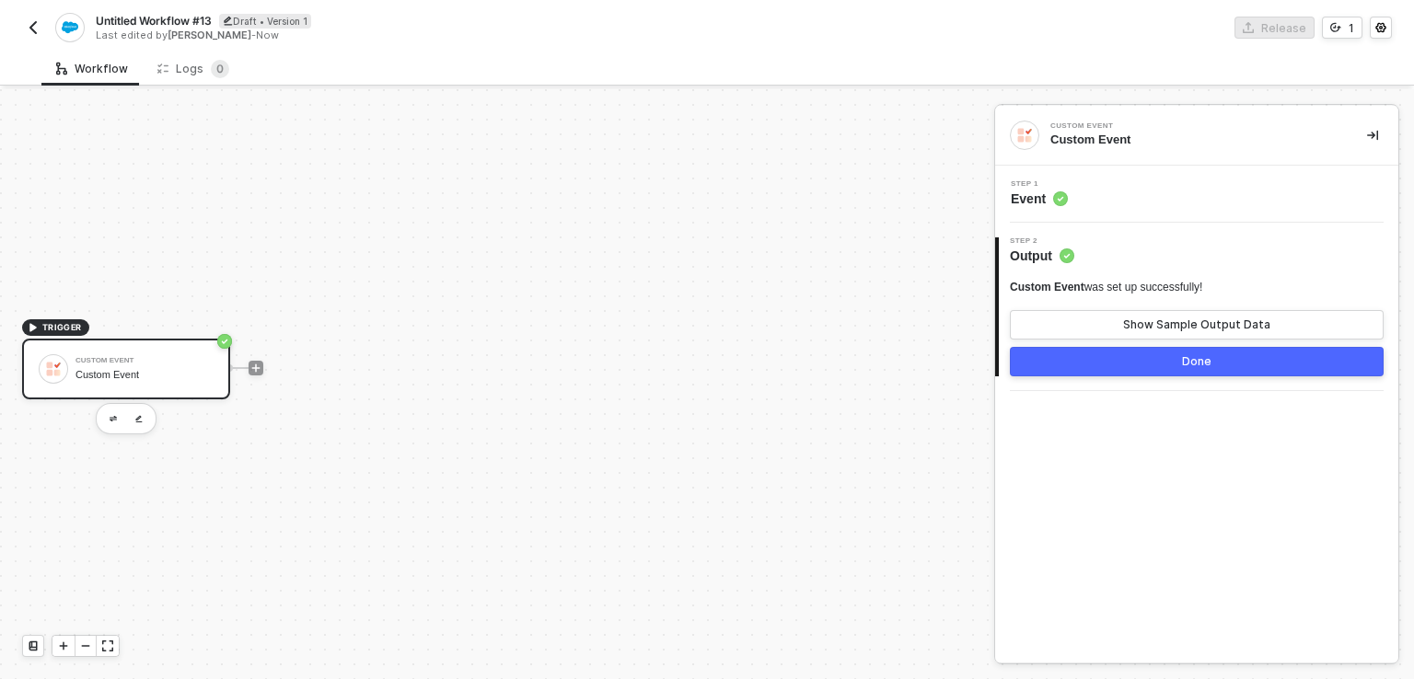
click at [216, 354] on div "Custom Event Custom Event" at bounding box center [126, 369] width 208 height 61
click at [132, 418] on button "button" at bounding box center [139, 419] width 22 height 22
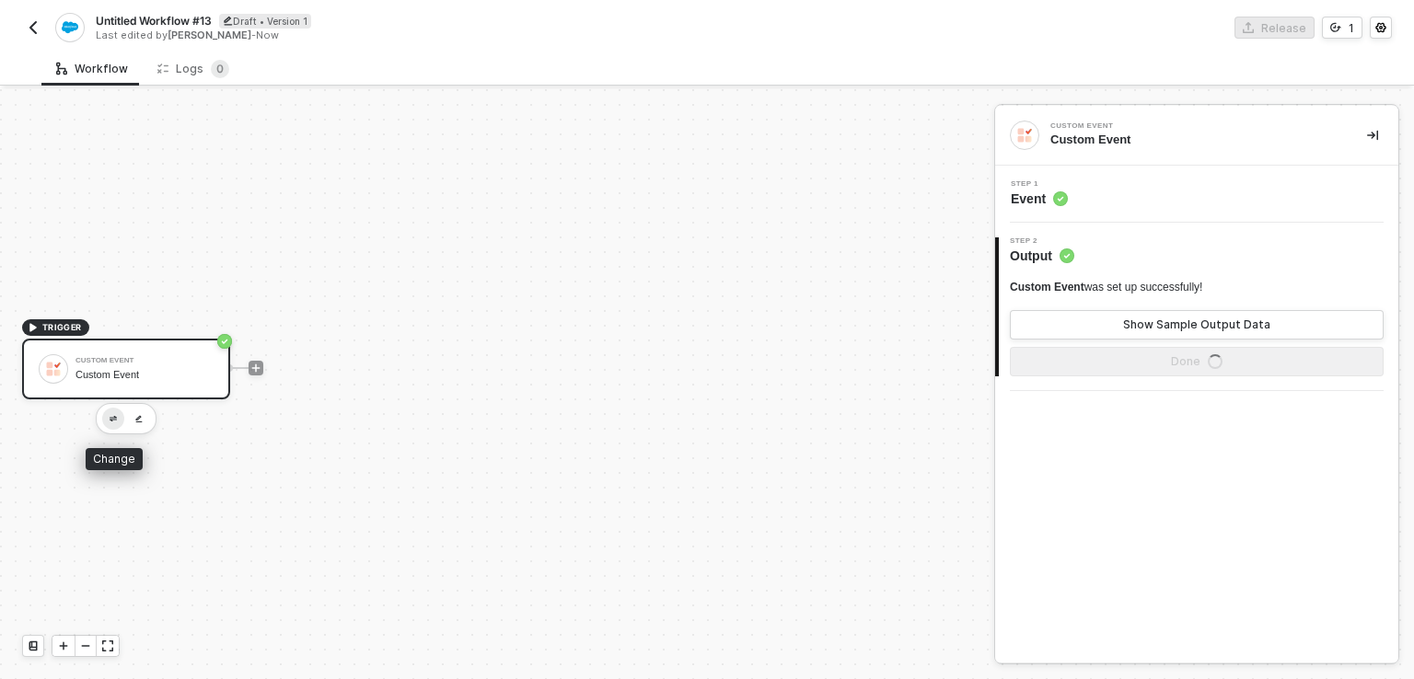
click at [115, 419] on img "button" at bounding box center [113, 419] width 7 height 6
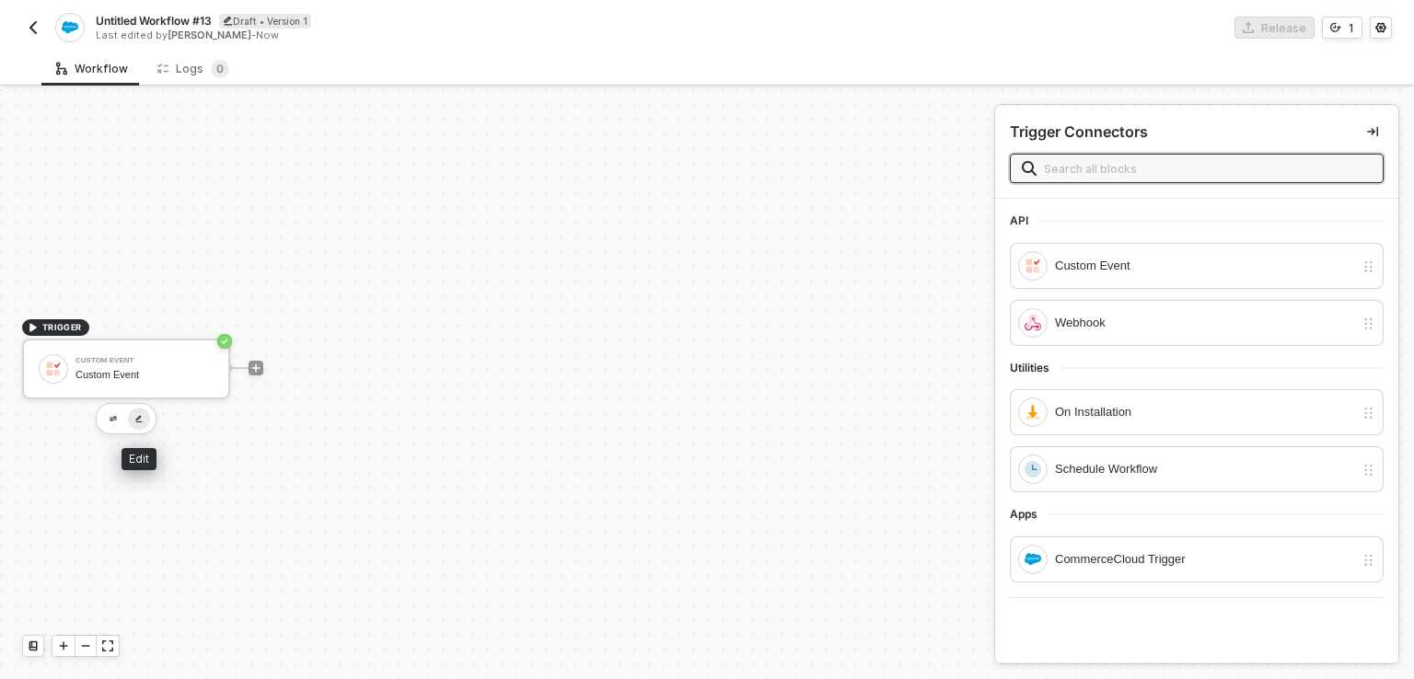
click at [144, 411] on button "button" at bounding box center [139, 419] width 22 height 22
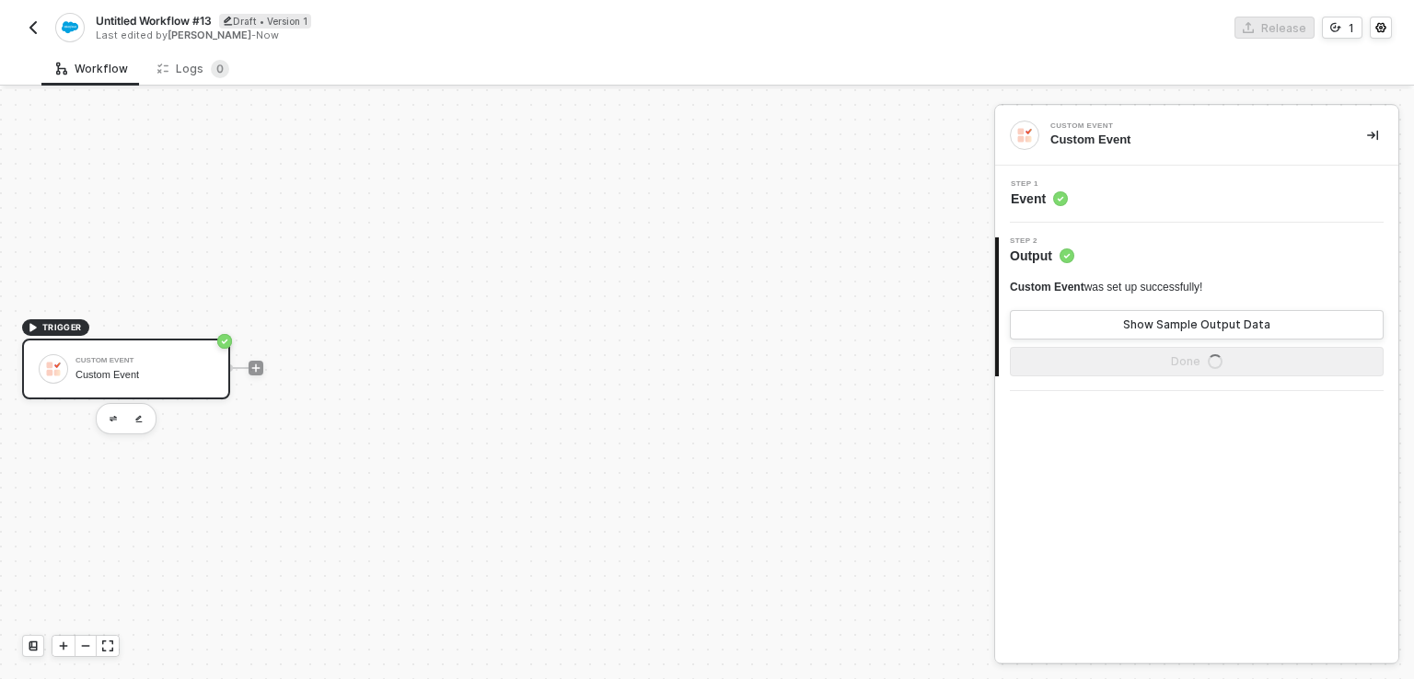
click at [83, 373] on div "Custom Event" at bounding box center [144, 375] width 138 height 12
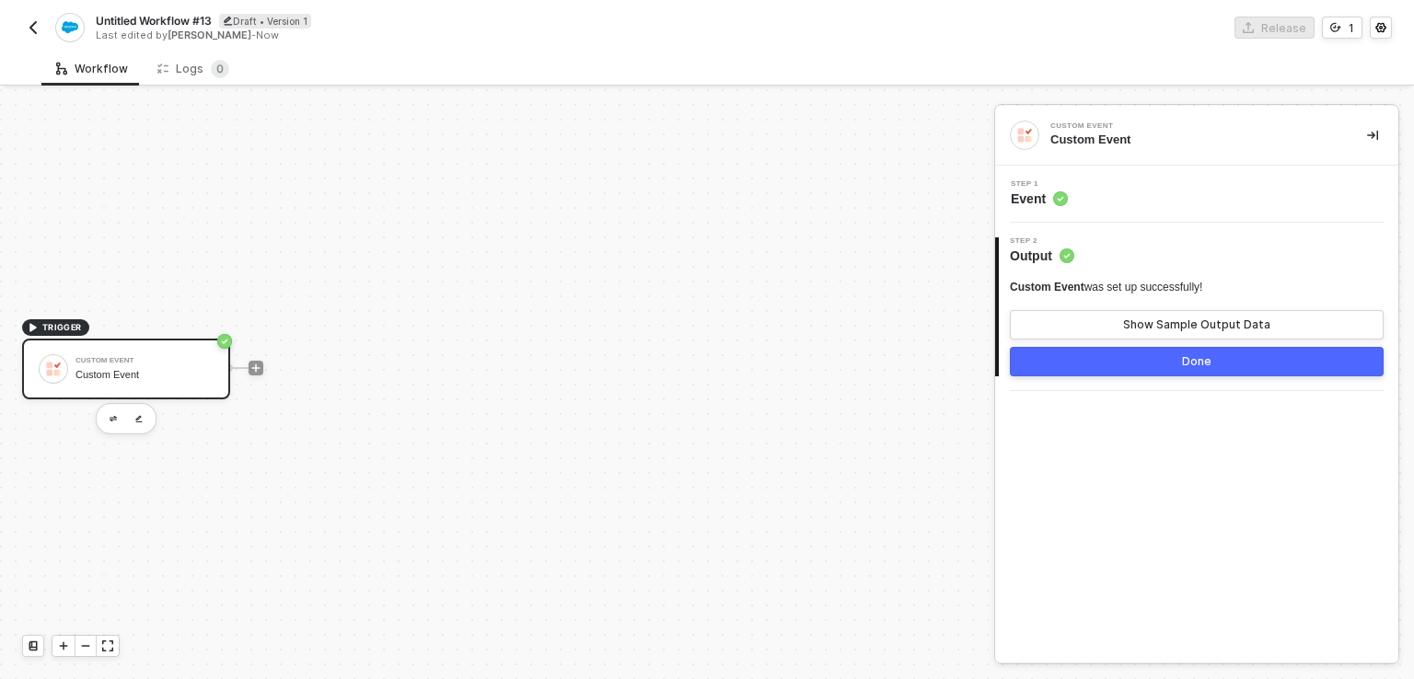
click at [33, 26] on img "button" at bounding box center [33, 27] width 15 height 15
